Goal: Task Accomplishment & Management: Manage account settings

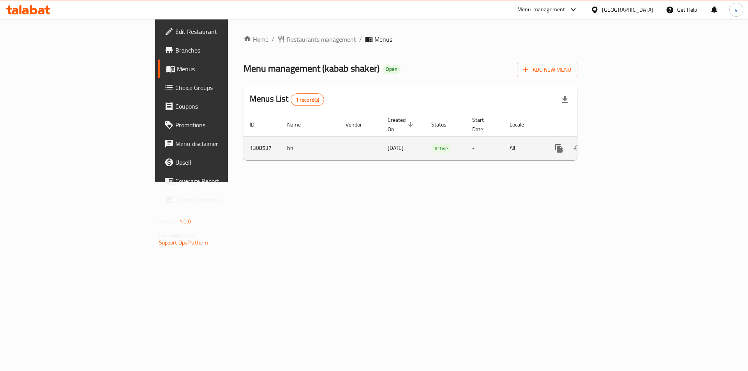
click at [625, 139] on link "enhanced table" at bounding box center [615, 148] width 19 height 19
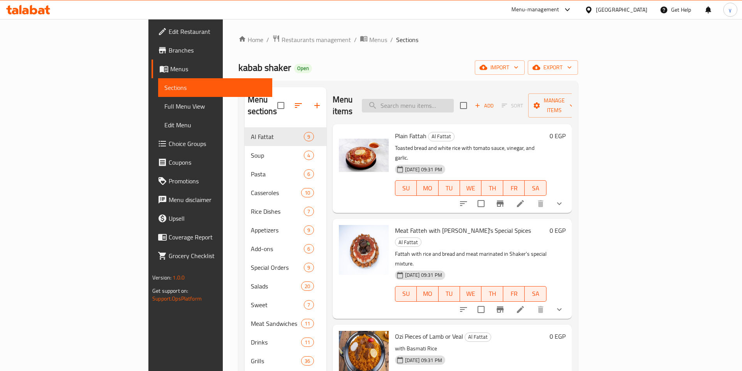
click at [451, 104] on input "search" at bounding box center [408, 106] width 92 height 14
paste input "Kofta"
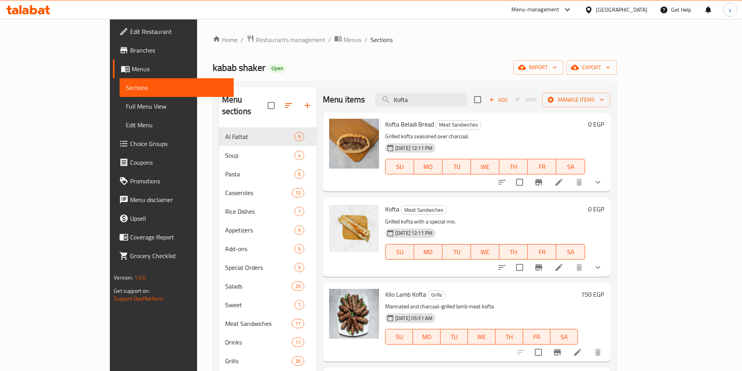
type input "Kofta"
click at [564, 267] on icon at bounding box center [559, 267] width 9 height 9
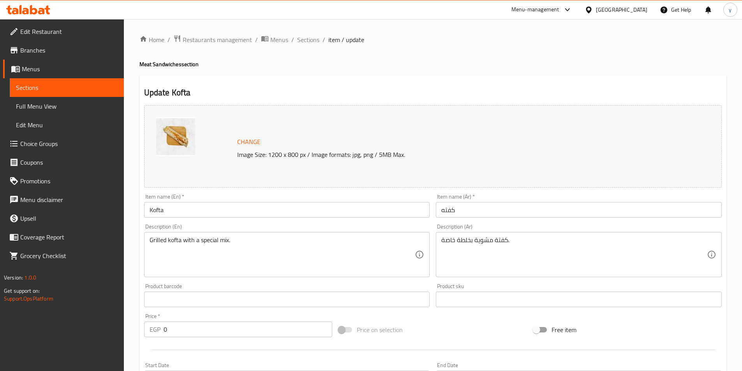
drag, startPoint x: 343, startPoint y: 77, endPoint x: 334, endPoint y: 76, distance: 9.0
click at [343, 77] on div "Update Kofta Change Image Size: 1200 x 800 px / Image formats: jpg, png / 5MB M…" at bounding box center [433, 376] width 587 height 601
click at [232, 35] on span "Restaurants management" at bounding box center [217, 39] width 69 height 9
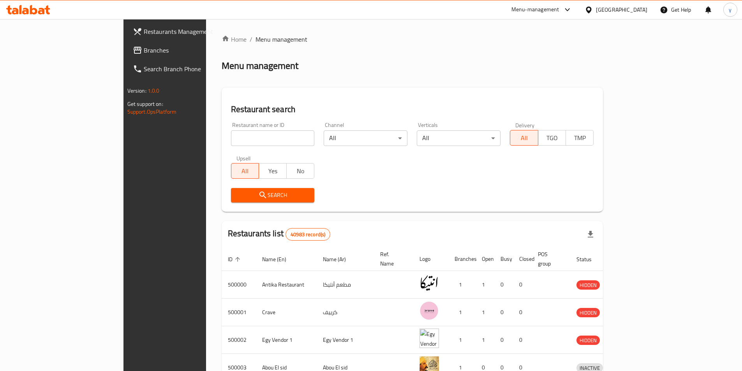
click at [144, 53] on span "Branches" at bounding box center [192, 50] width 97 height 9
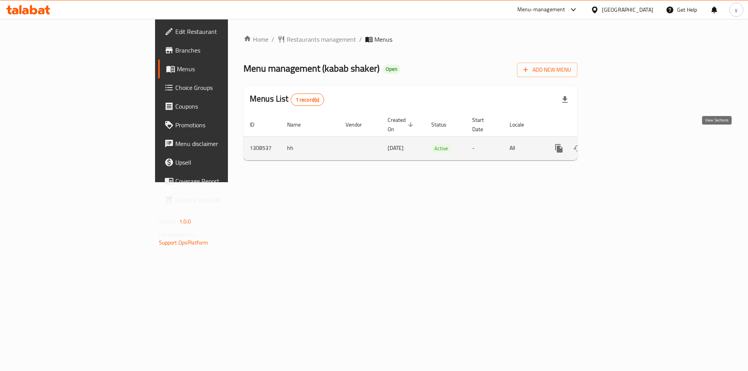
click at [620, 144] on icon "enhanced table" at bounding box center [615, 148] width 9 height 9
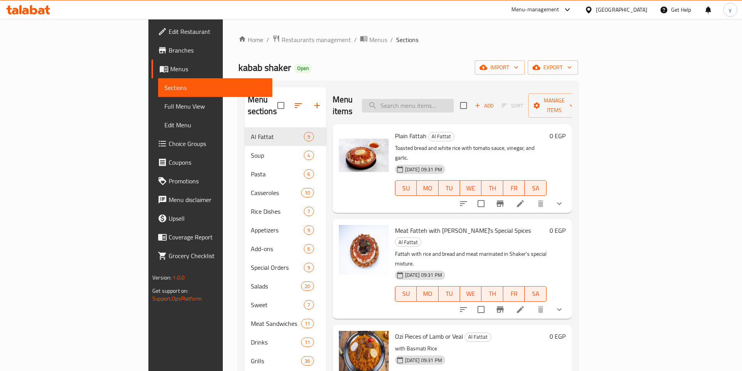
paste input "meat Shawarma"
click at [449, 100] on input "search" at bounding box center [408, 106] width 92 height 14
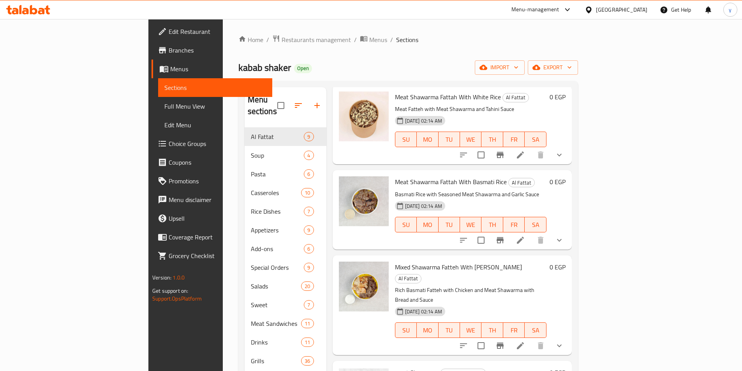
scroll to position [74, 0]
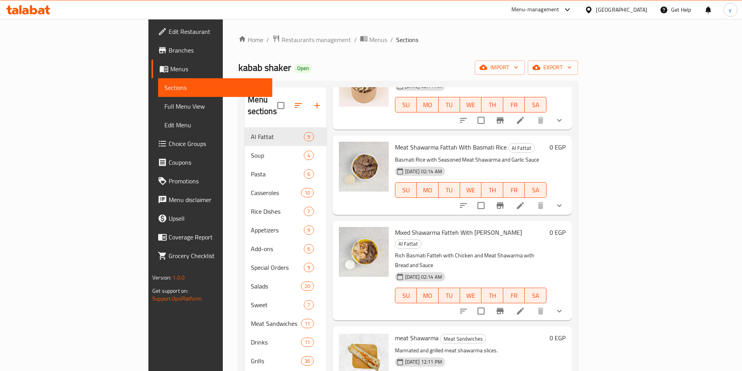
type input "meat Shawarma"
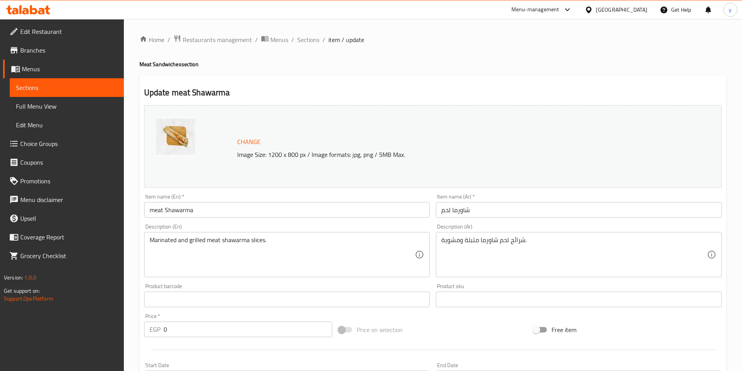
click at [203, 44] on span "Restaurants management" at bounding box center [217, 39] width 69 height 9
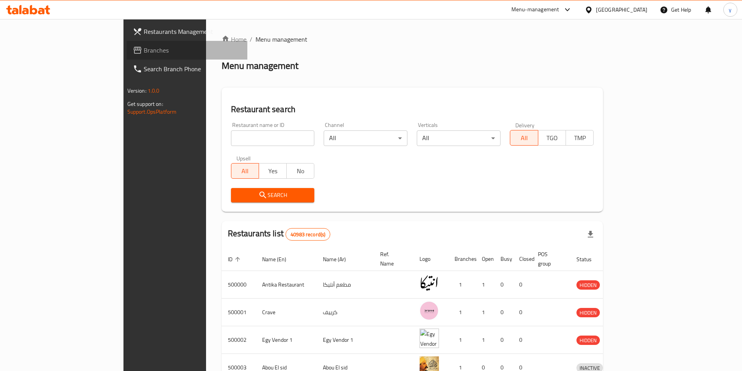
click at [144, 49] on span "Branches" at bounding box center [192, 50] width 97 height 9
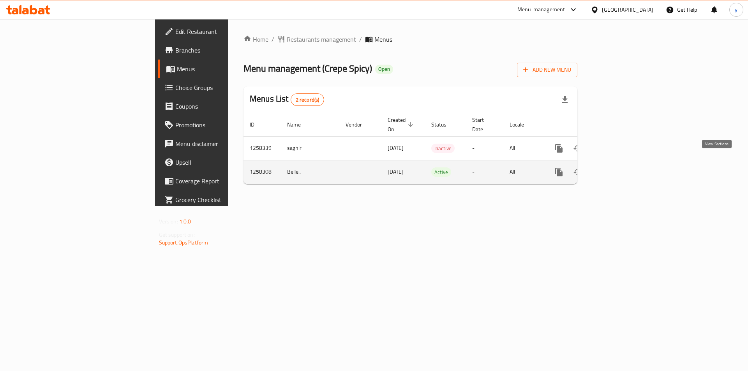
click at [620, 168] on icon "enhanced table" at bounding box center [615, 172] width 9 height 9
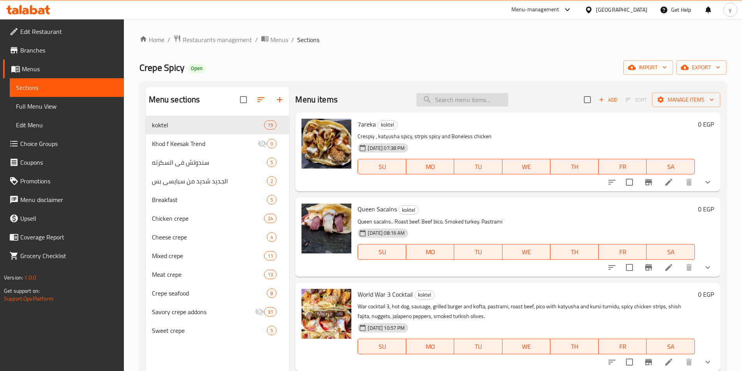
click at [449, 101] on input "search" at bounding box center [463, 100] width 92 height 14
paste input "Burger and pane Crepe"
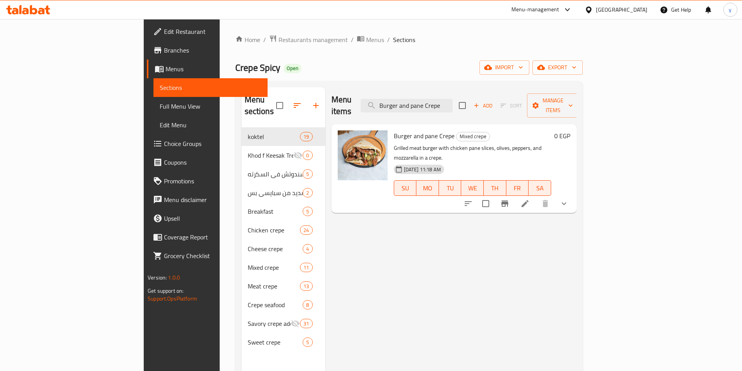
type input "Burger and pane Crepe"
click at [536, 197] on li at bounding box center [525, 204] width 22 height 14
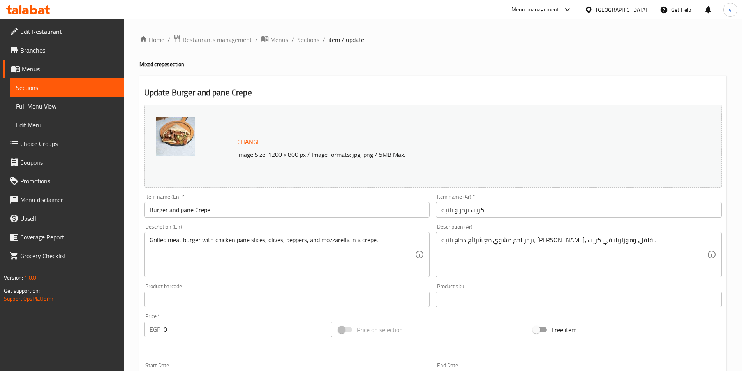
click at [335, 81] on div "Update Burger and pane Crepe Change Image Size: 1200 x 800 px / Image formats: …" at bounding box center [433, 340] width 587 height 529
click at [194, 38] on span "Restaurants management" at bounding box center [217, 39] width 69 height 9
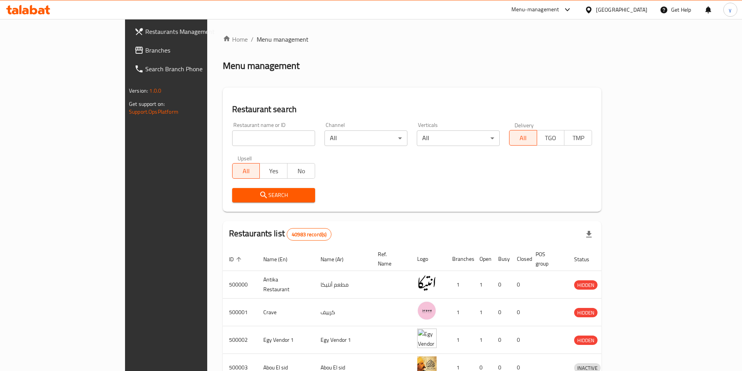
click at [145, 49] on span "Branches" at bounding box center [193, 50] width 97 height 9
